Goal: Register for event/course

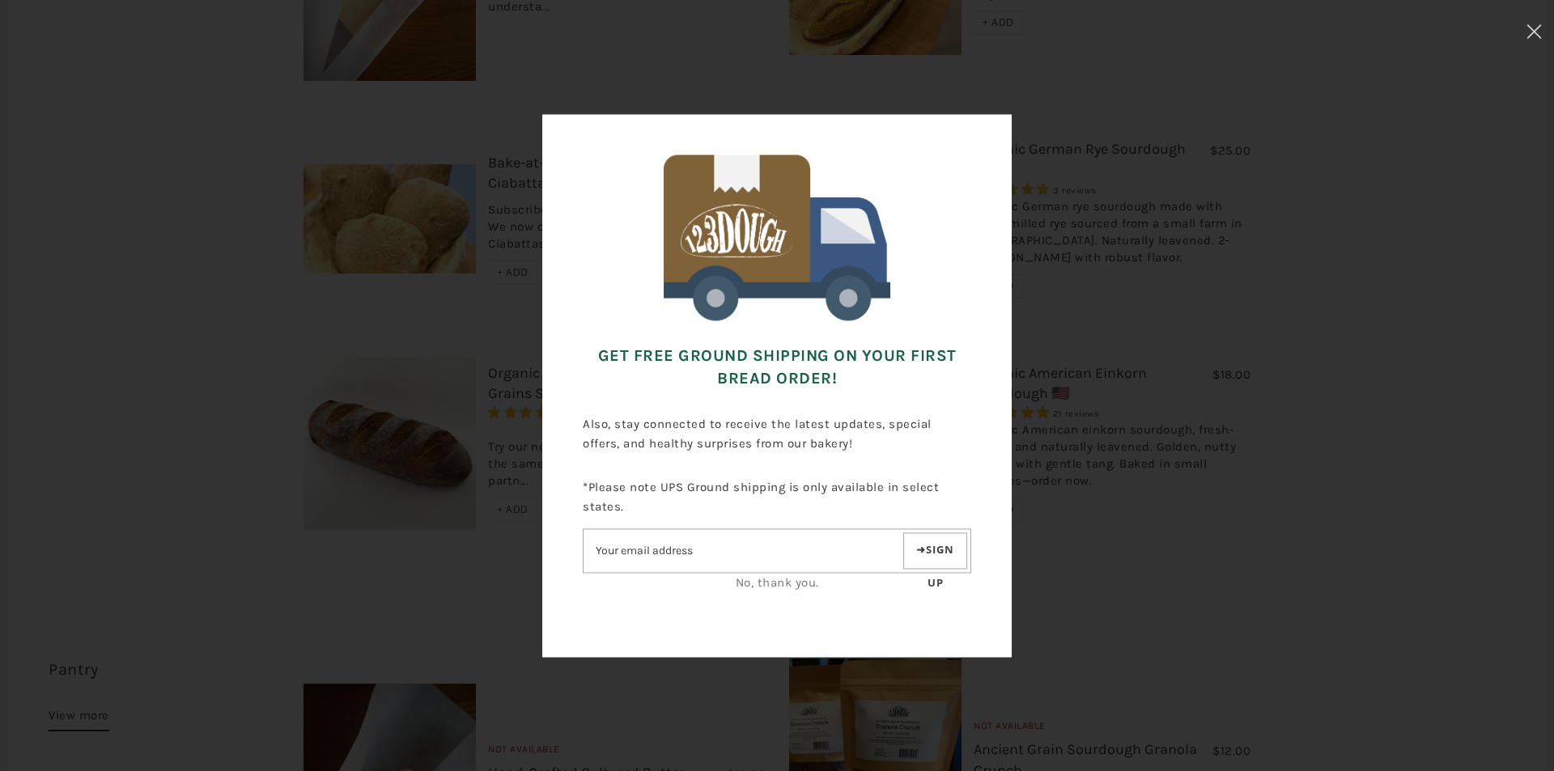
click at [803, 582] on link "No, thank you." at bounding box center [777, 582] width 83 height 15
click at [789, 584] on link "No, thank you." at bounding box center [777, 582] width 83 height 15
click at [1534, 39] on button at bounding box center [1534, 34] width 40 height 68
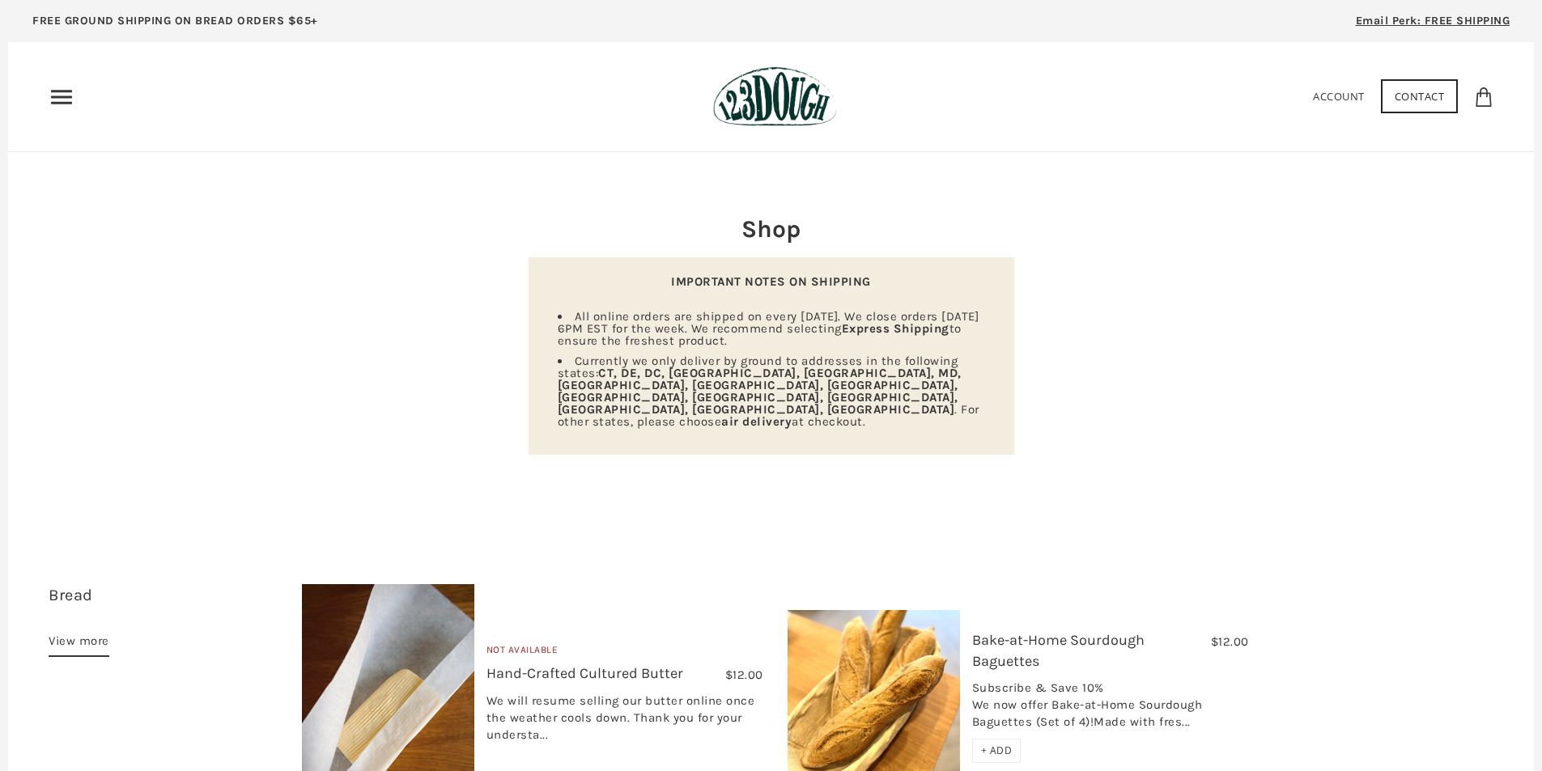
click at [57, 99] on icon "Primary" at bounding box center [62, 97] width 26 height 26
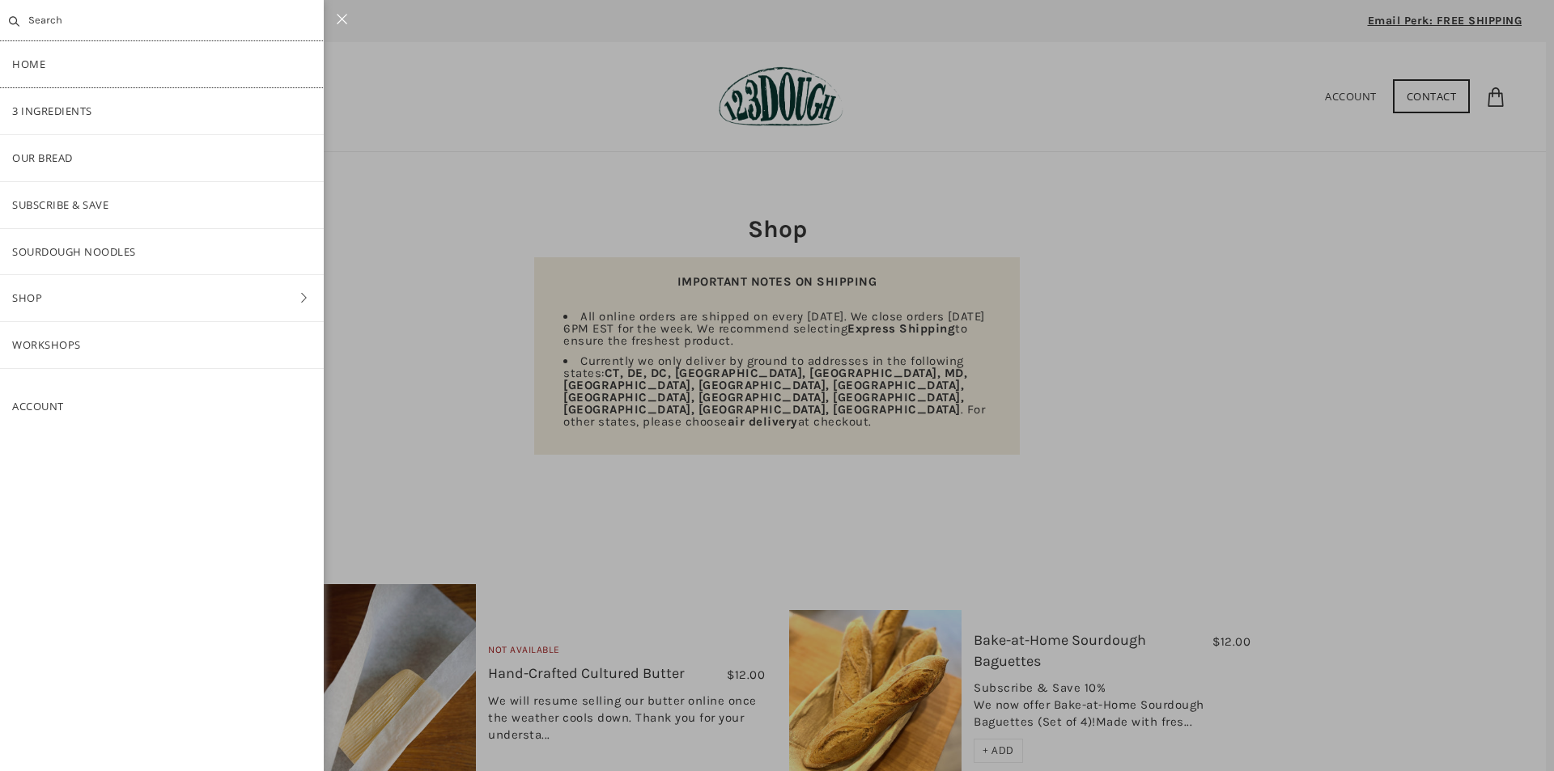
click at [48, 58] on link "Home" at bounding box center [162, 64] width 324 height 46
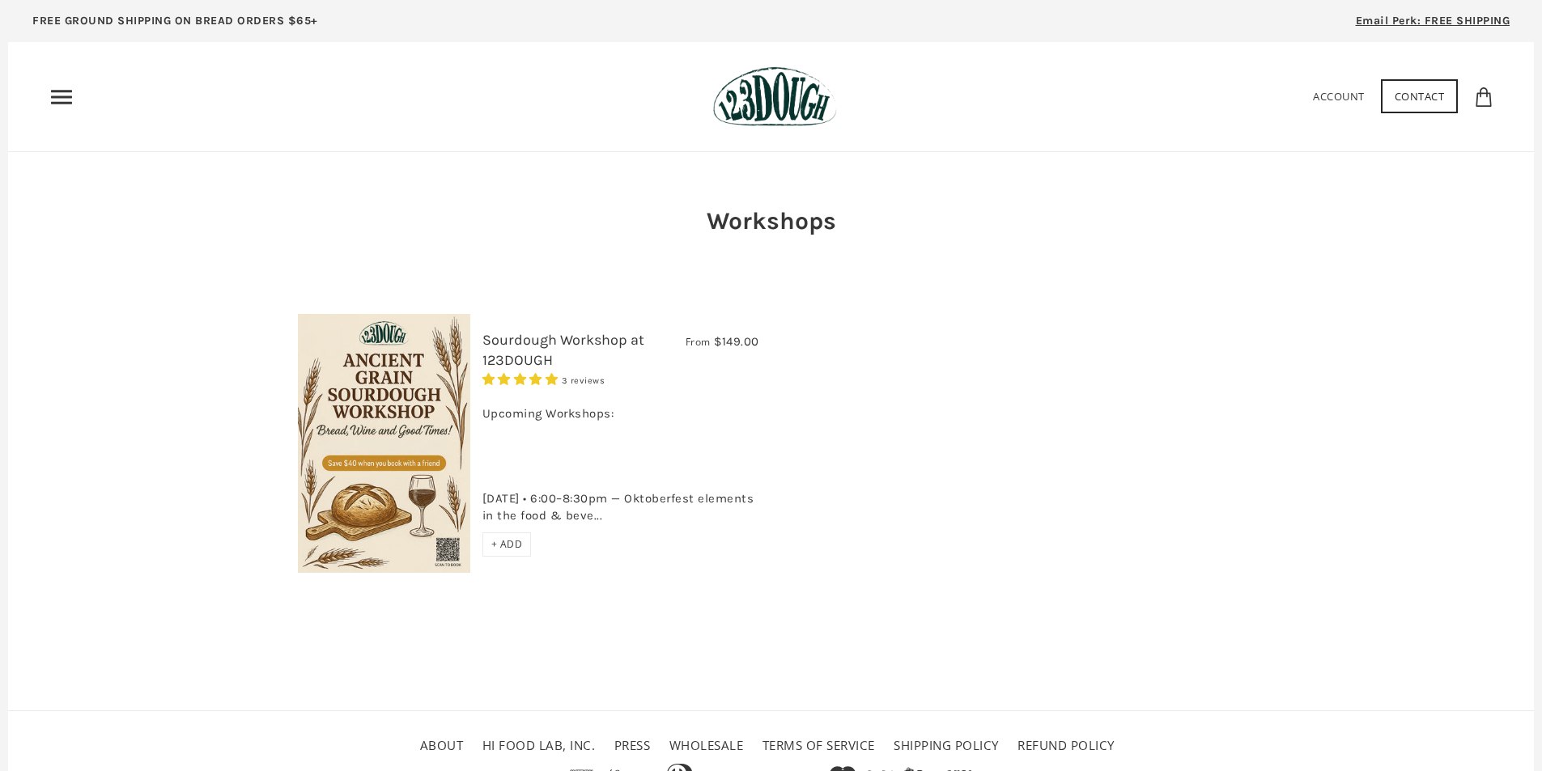
click at [541, 336] on link "Sourdough Workshop at 123DOUGH" at bounding box center [563, 350] width 162 height 38
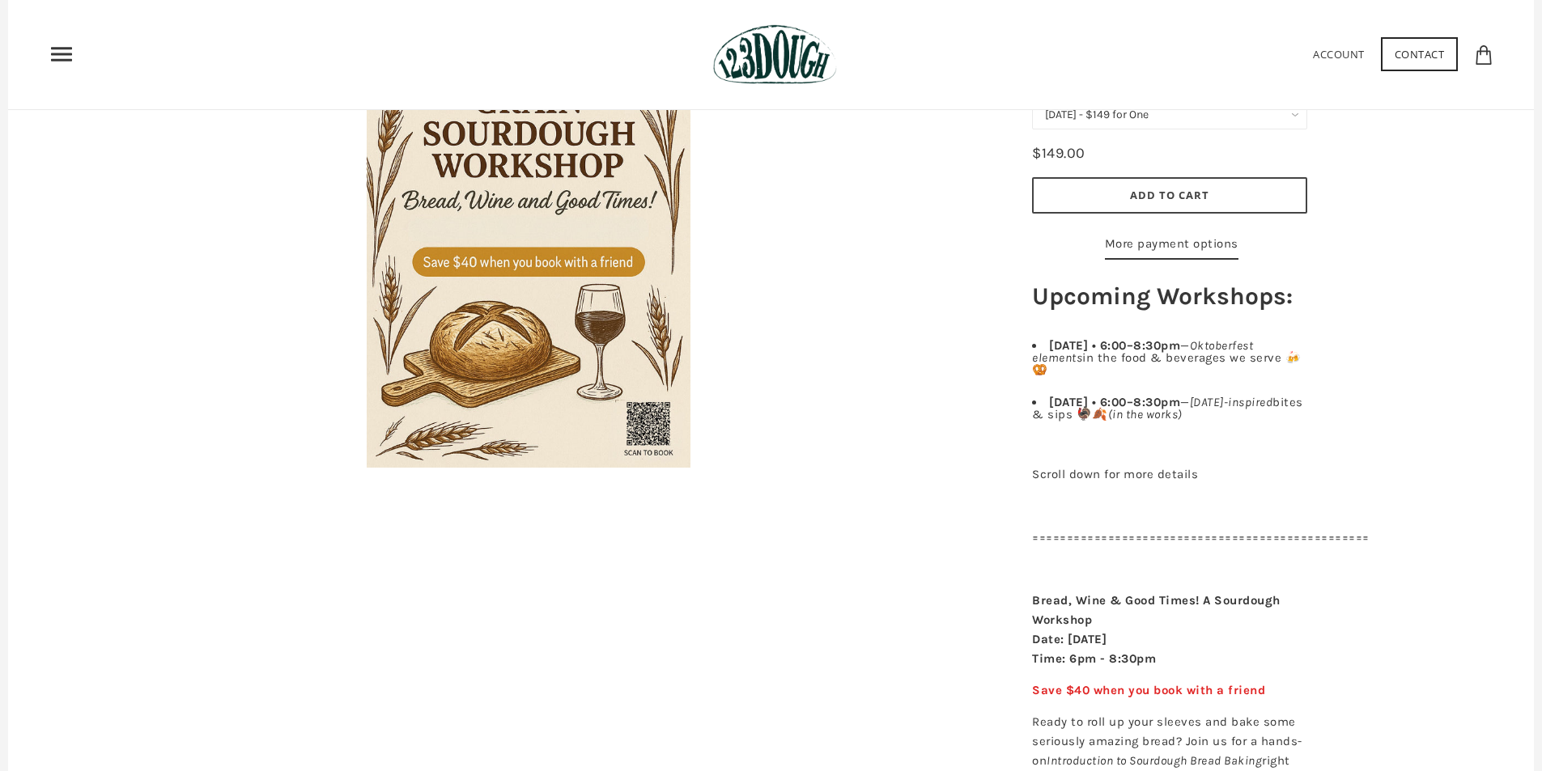
scroll to position [170, 0]
